Goal: Find specific page/section

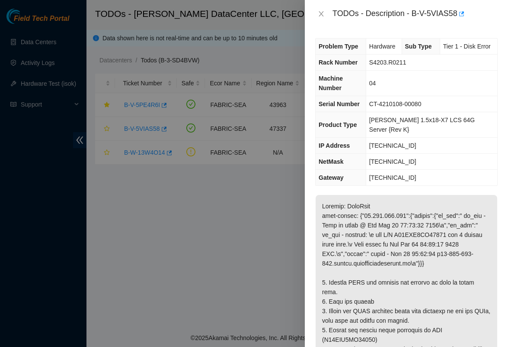
click at [209, 285] on div at bounding box center [254, 173] width 508 height 347
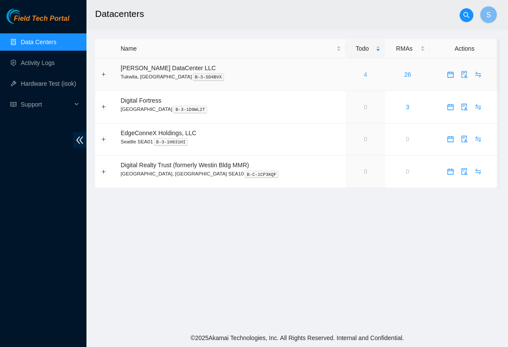
click at [364, 75] on link "4" at bounding box center [365, 74] width 3 height 7
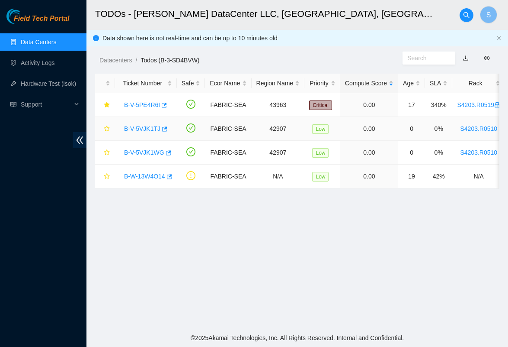
click at [142, 125] on link "B-V-5VJK1TJ" at bounding box center [142, 128] width 36 height 7
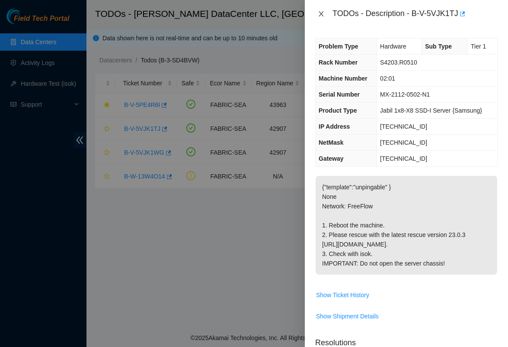
click at [323, 16] on icon "close" at bounding box center [321, 13] width 5 height 5
